Goal: Information Seeking & Learning: Learn about a topic

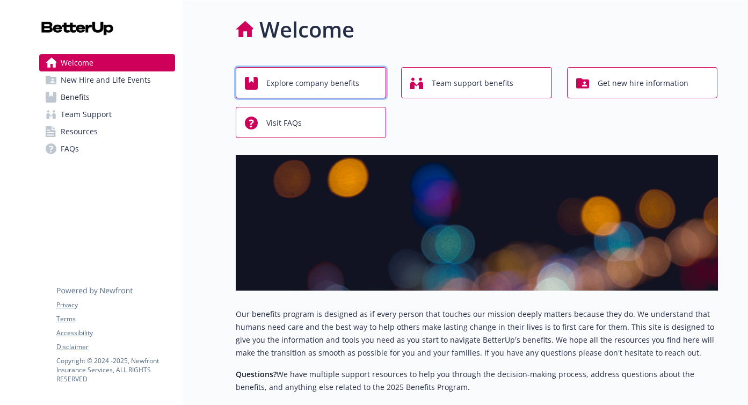
click at [337, 91] on span "Explore company benefits" at bounding box center [313, 83] width 93 height 20
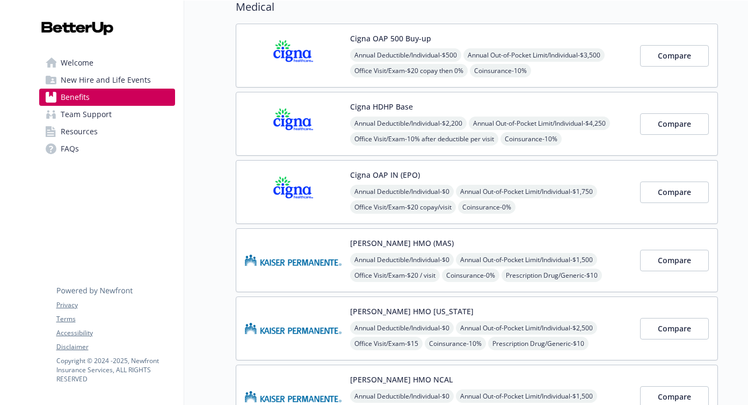
scroll to position [0, 1]
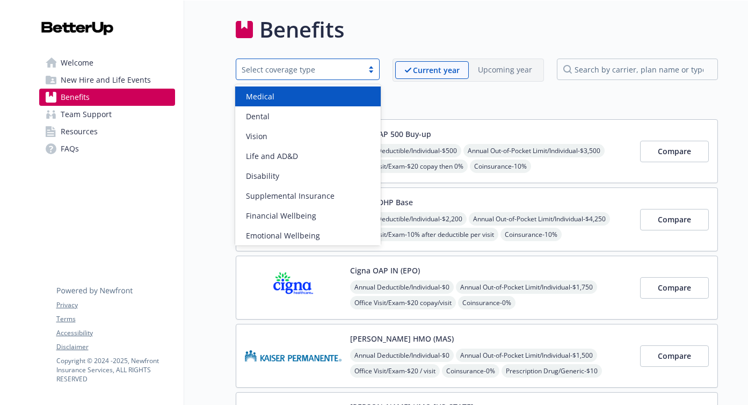
click at [318, 70] on div "Select coverage type" at bounding box center [300, 69] width 116 height 11
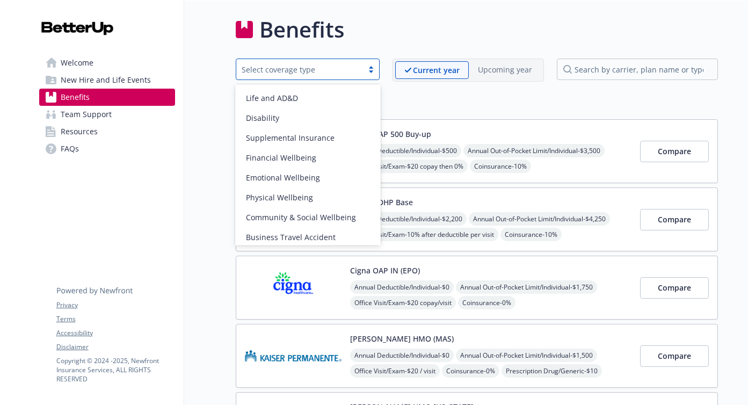
scroll to position [82, 0]
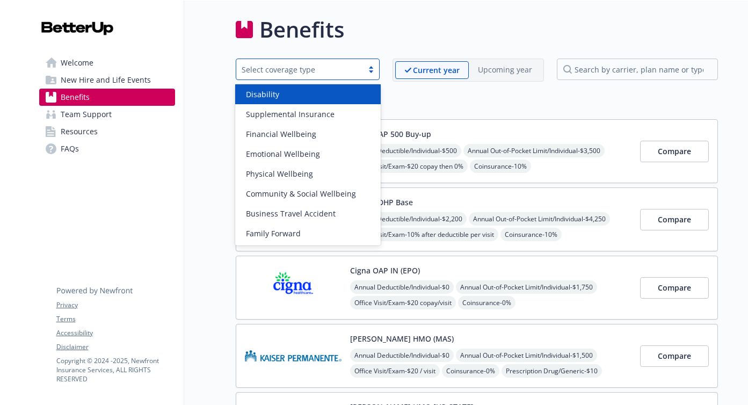
click at [442, 108] on h2 "Medical" at bounding box center [477, 103] width 483 height 16
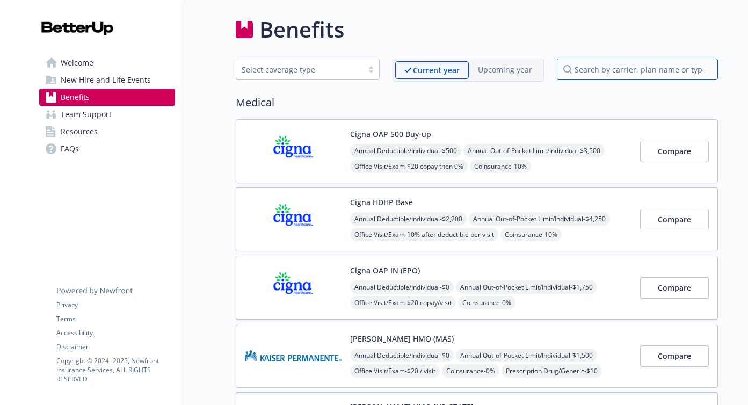
click at [606, 73] on input "search by carrier, plan name or type" at bounding box center [637, 69] width 161 height 21
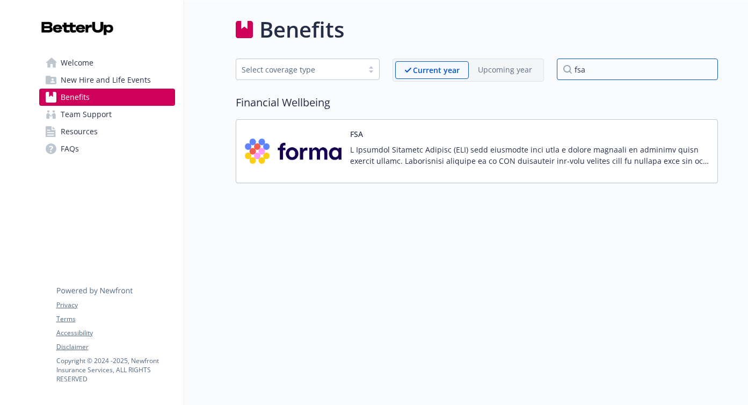
type input "fsa"
click at [479, 133] on div "FSA" at bounding box center [529, 151] width 359 height 46
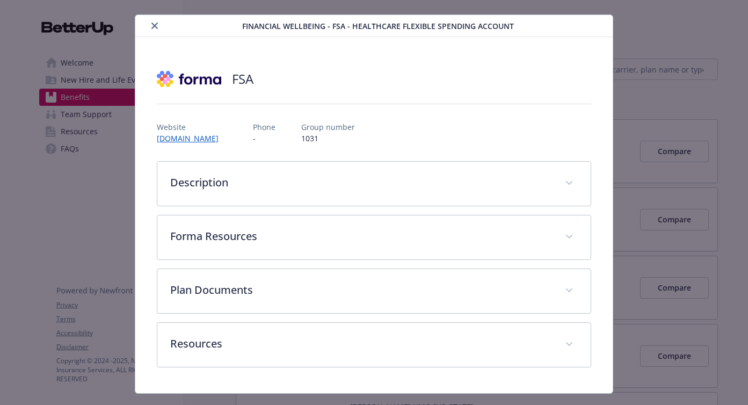
scroll to position [33, 0]
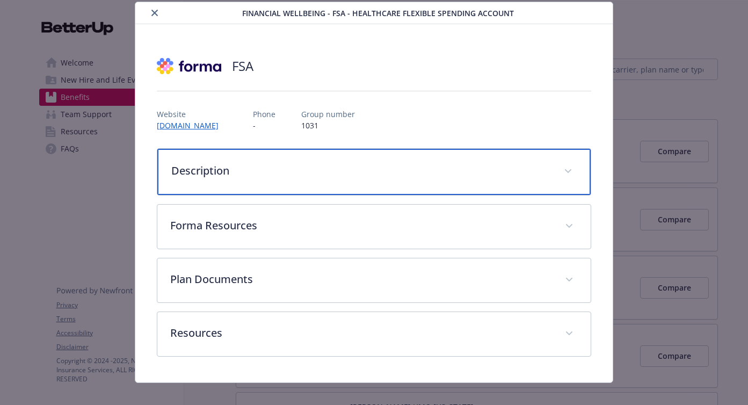
click at [465, 164] on p "Description" at bounding box center [361, 171] width 380 height 16
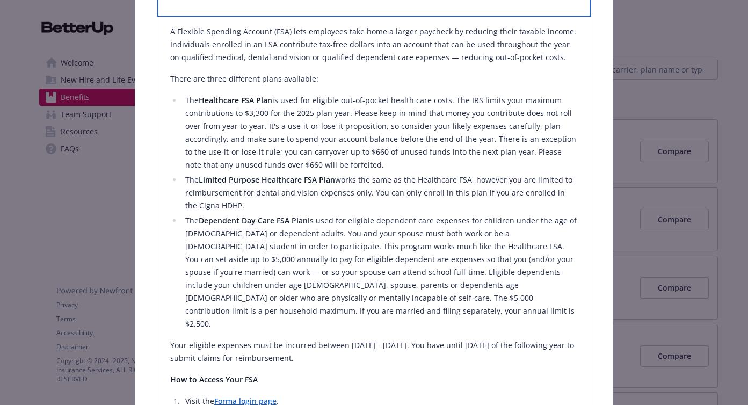
scroll to position [215, 0]
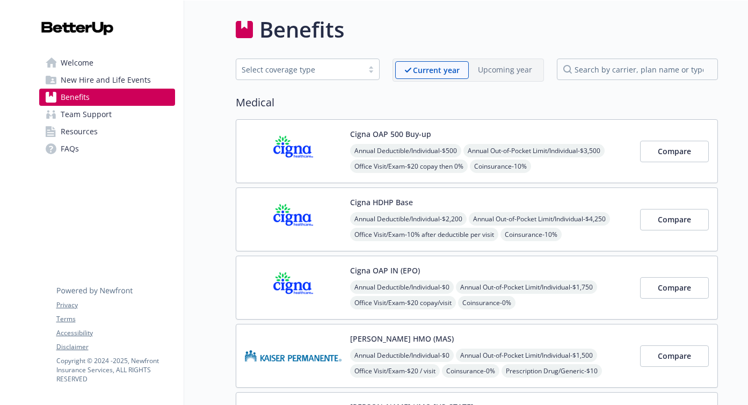
click at [596, 29] on div "Benefits" at bounding box center [477, 29] width 483 height 32
